Goal: Register for event/course

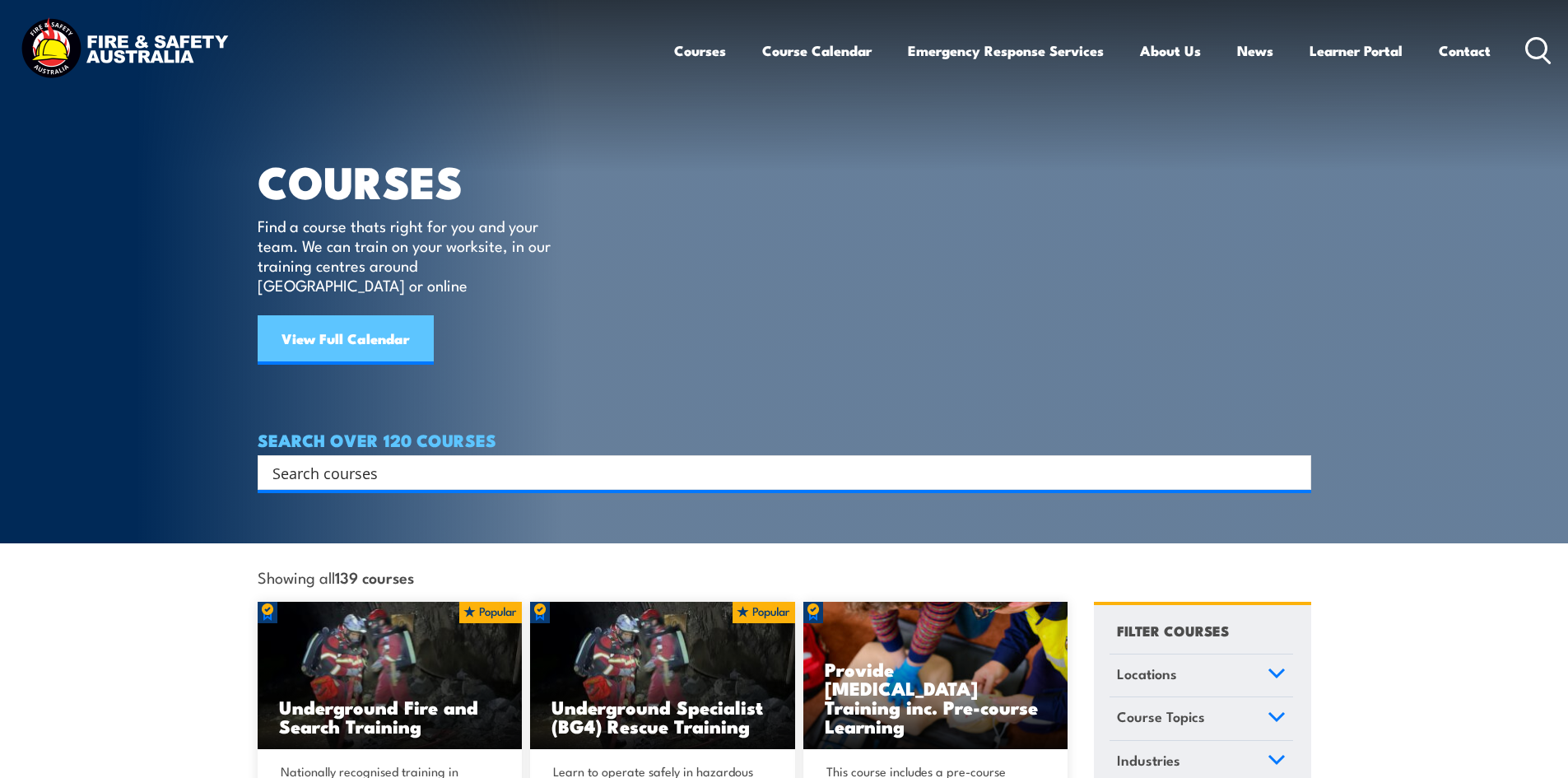
click at [384, 319] on link "View Full Calendar" at bounding box center [345, 340] width 176 height 49
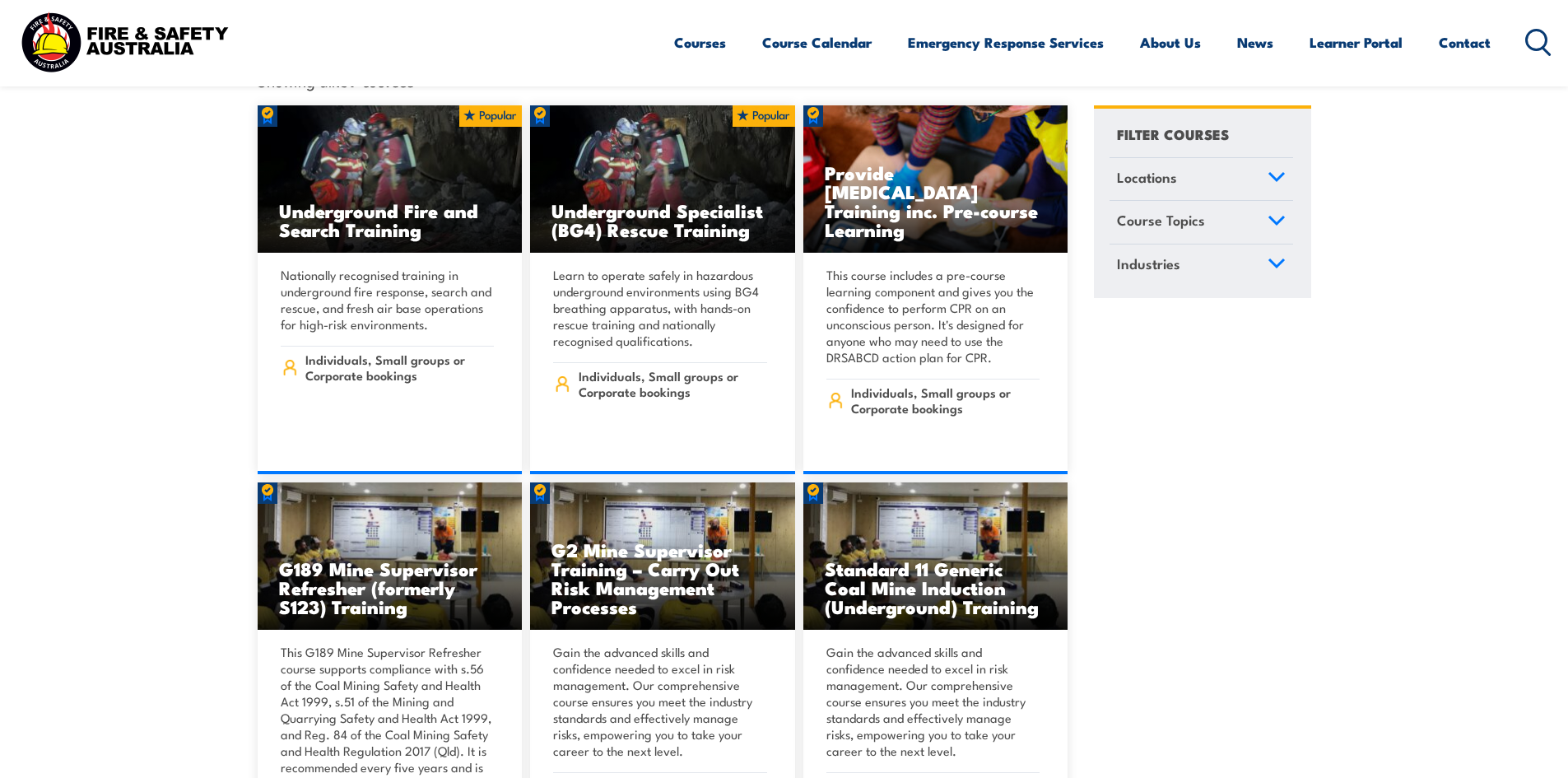
scroll to position [577, 0]
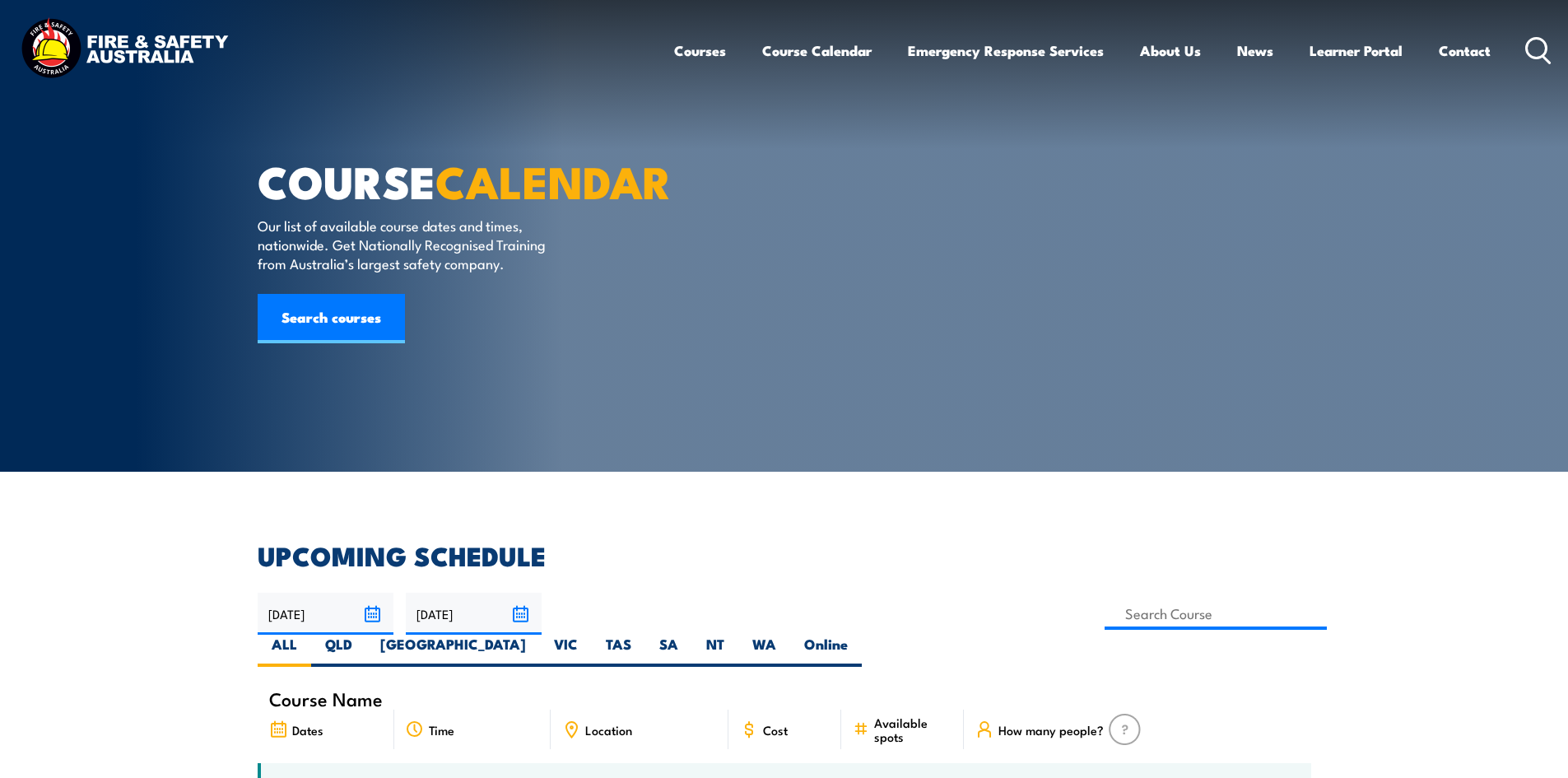
click at [362, 343] on link "Search courses" at bounding box center [331, 319] width 147 height 49
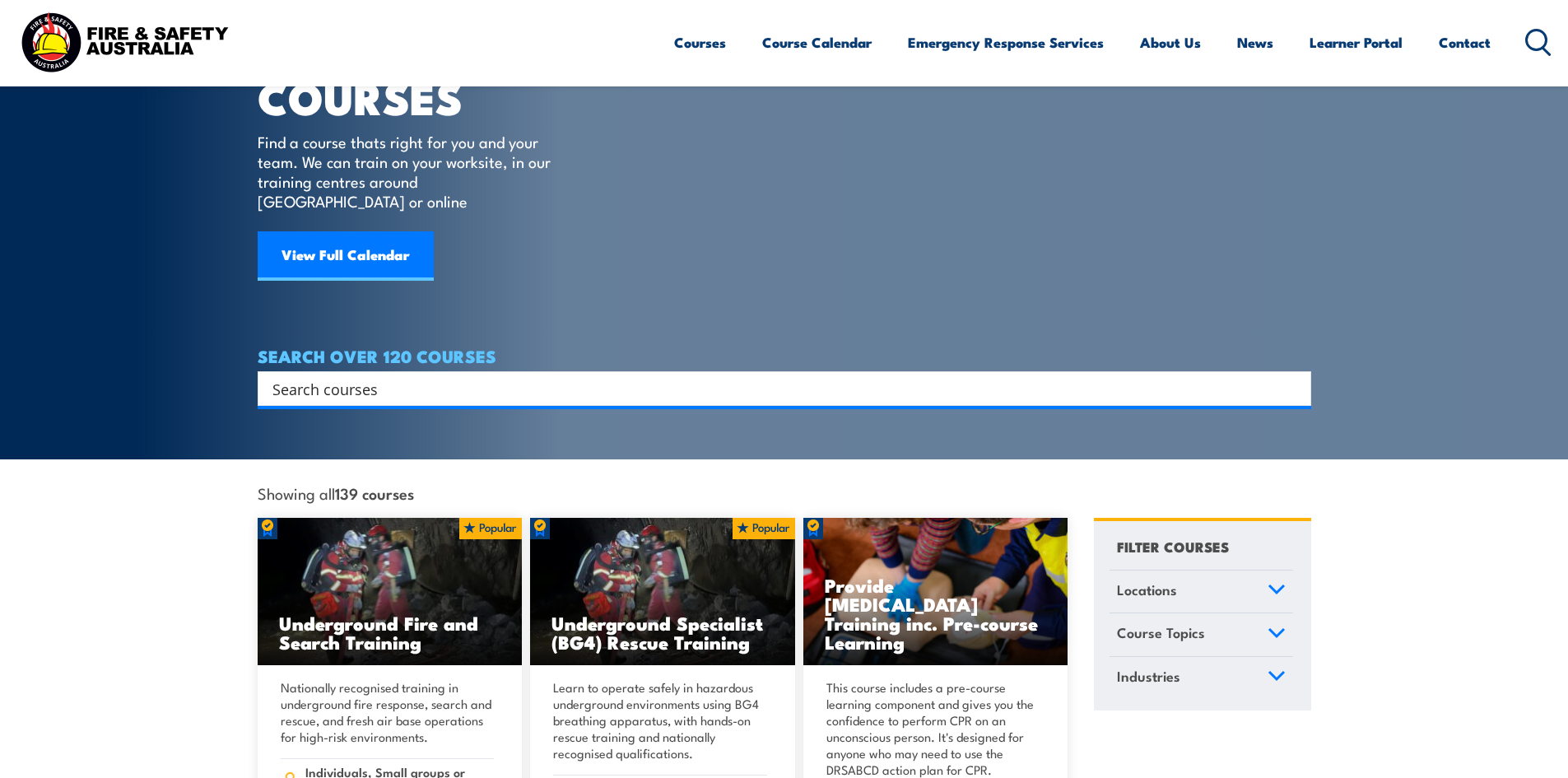
scroll to position [82, 0]
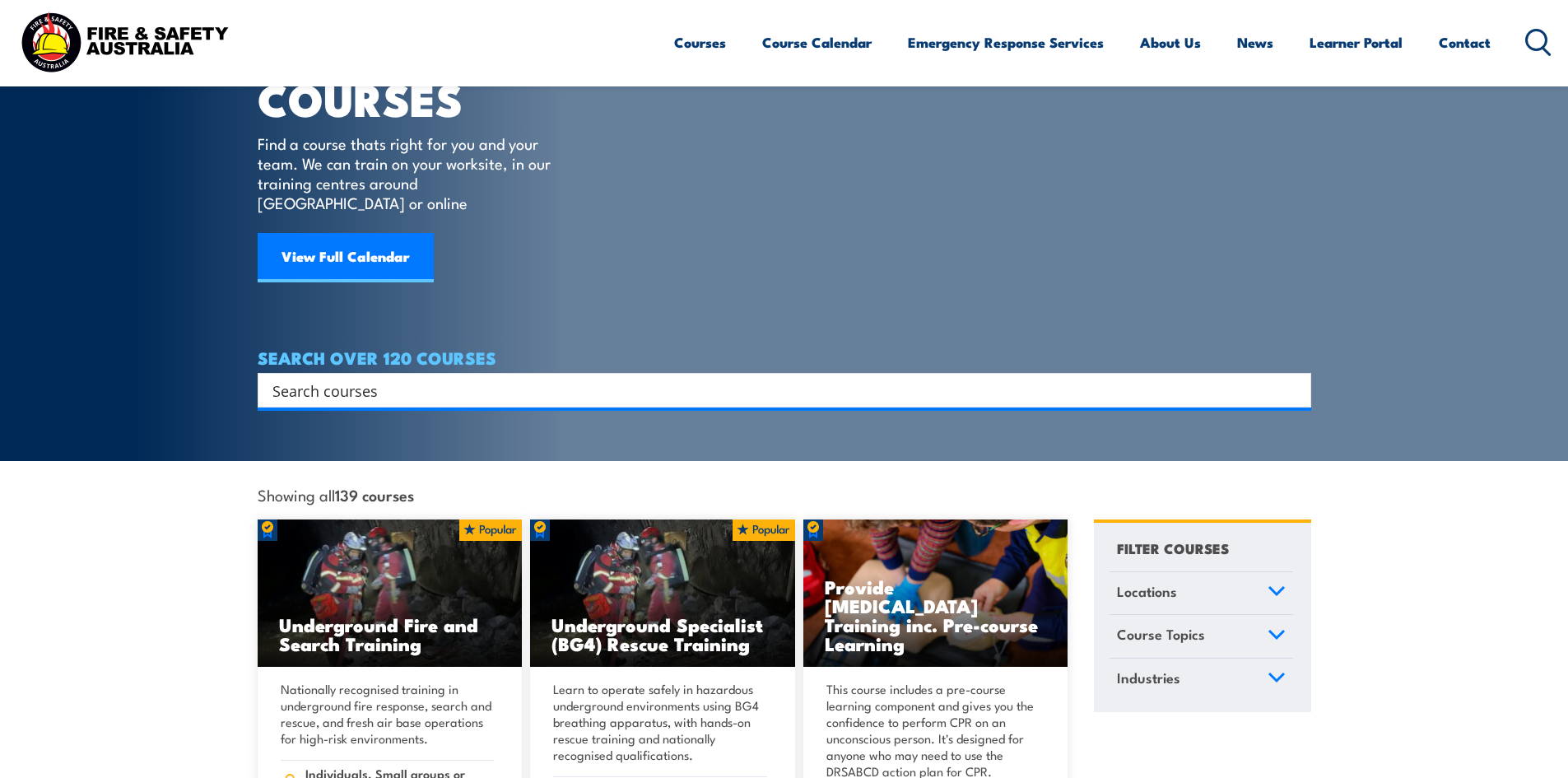
click at [1281, 631] on icon at bounding box center [1277, 634] width 15 height 7
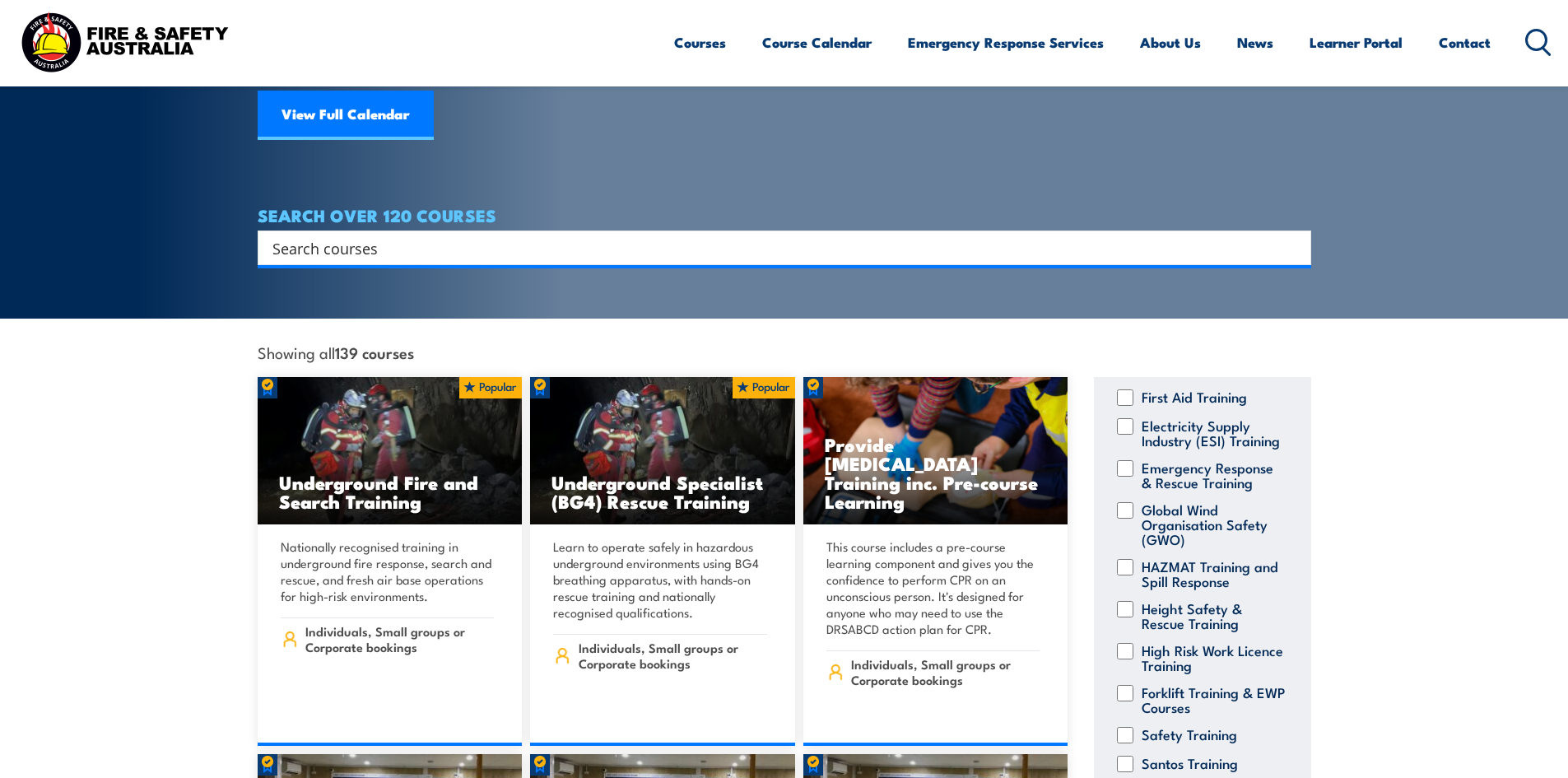
scroll to position [247, 0]
